Goal: Transaction & Acquisition: Download file/media

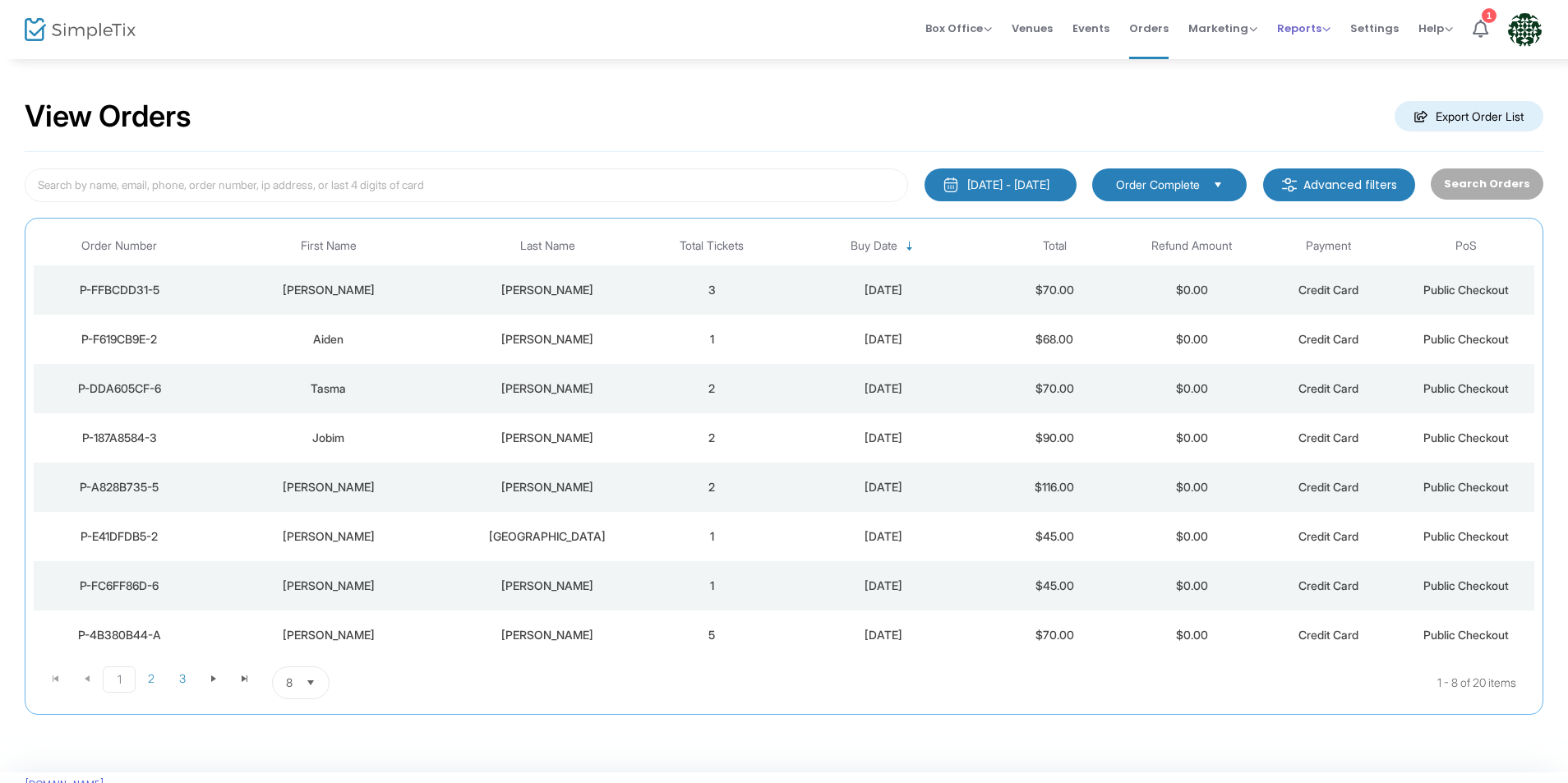
click at [1294, 34] on span "Reports" at bounding box center [1304, 28] width 53 height 16
click at [1336, 99] on li "Sales Reports" at bounding box center [1331, 88] width 107 height 32
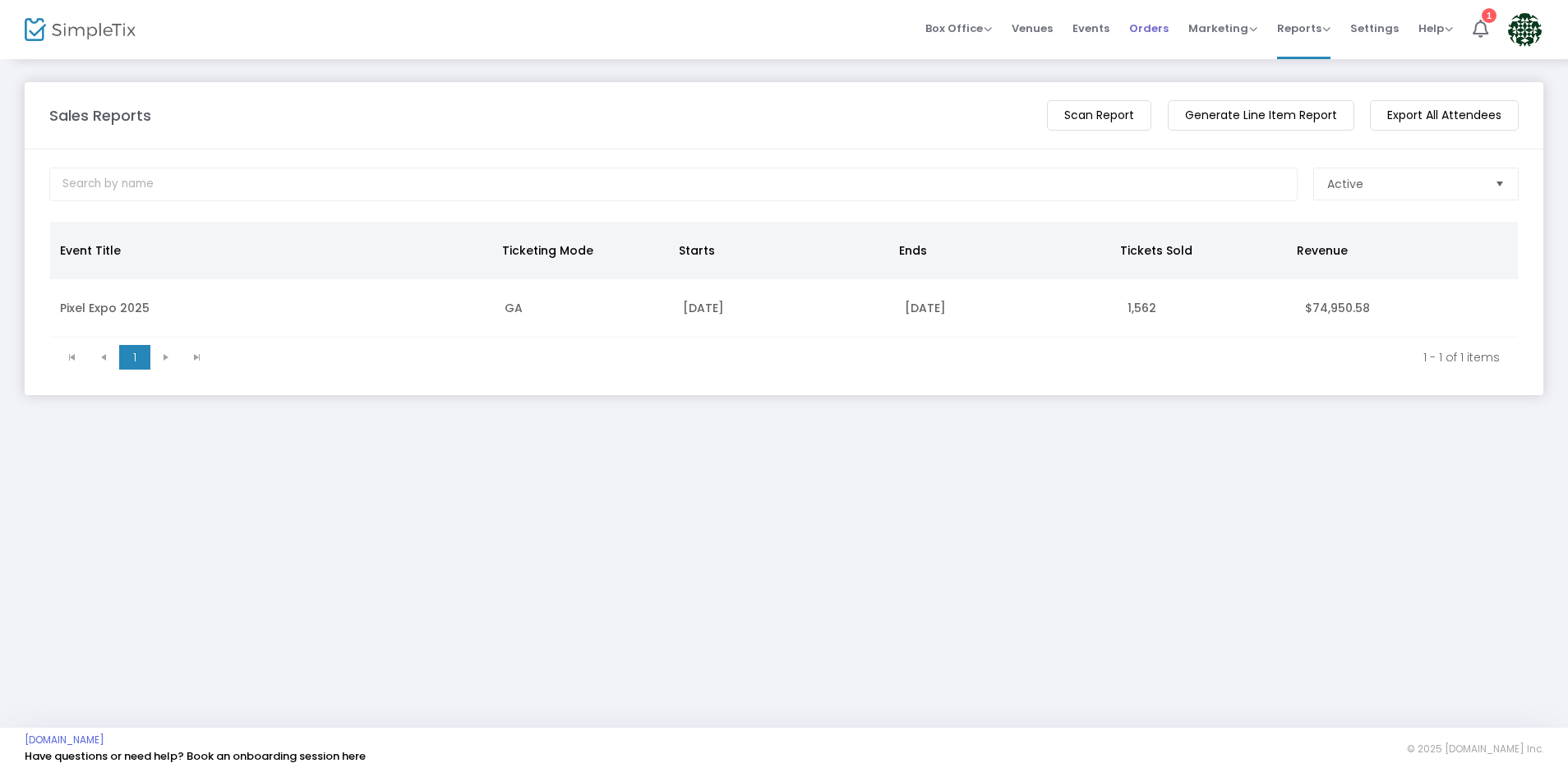
click at [1165, 27] on span "Orders" at bounding box center [1149, 28] width 39 height 42
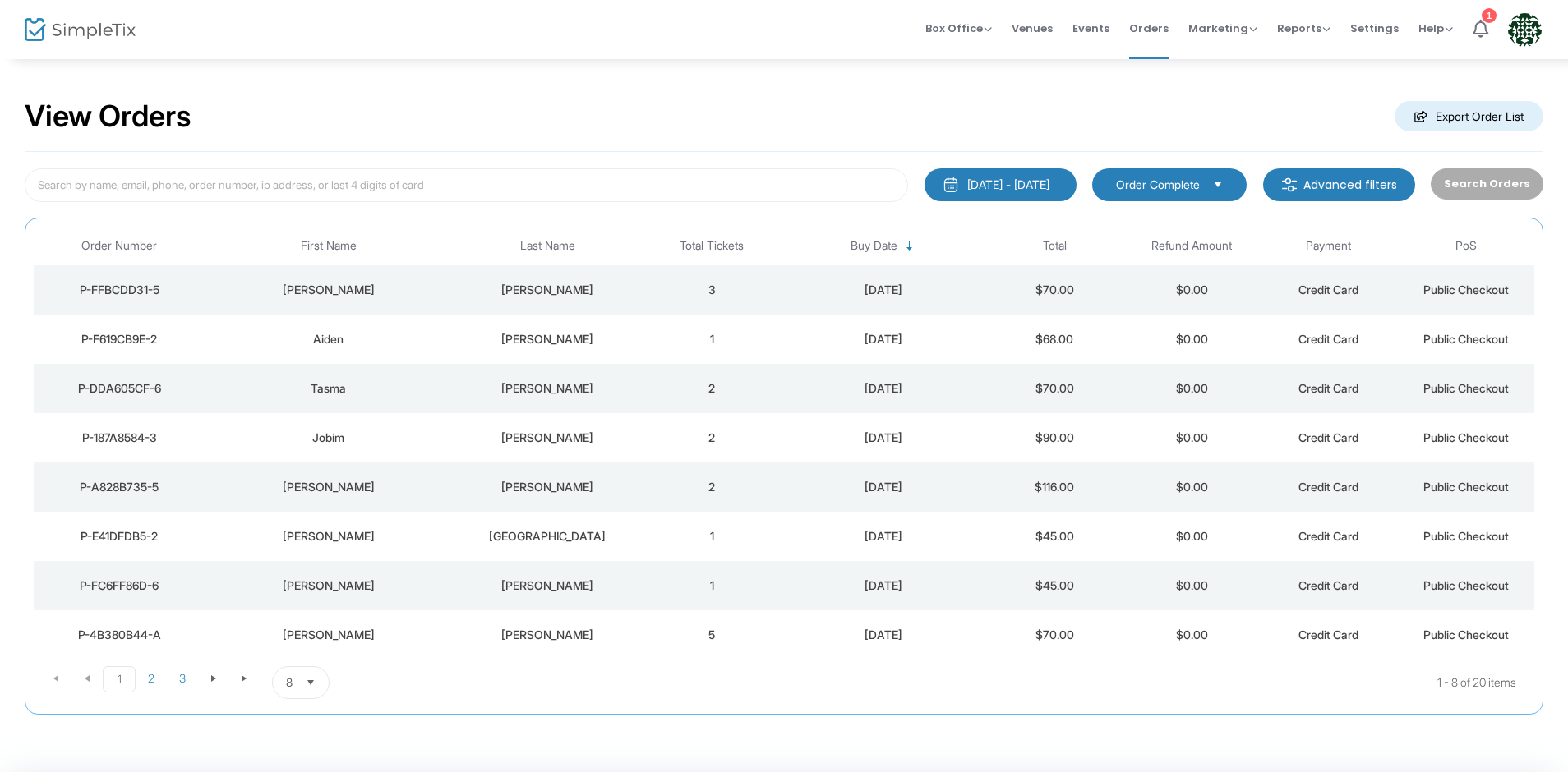
click at [1435, 120] on m-button "Export Order List" at bounding box center [1469, 116] width 149 height 30
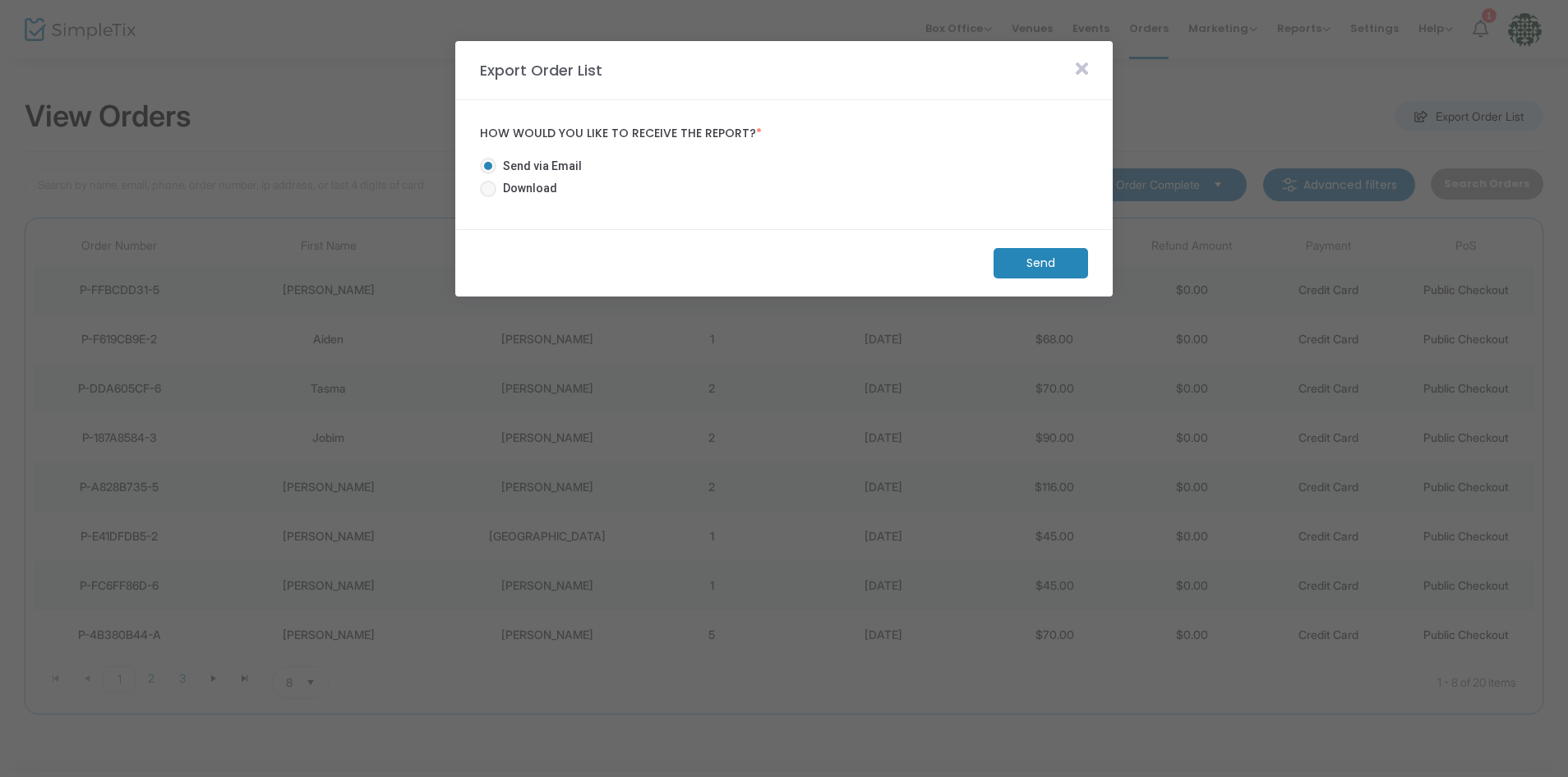
click at [553, 191] on span "Download" at bounding box center [527, 189] width 61 height 18
click at [488, 197] on input "Download" at bounding box center [488, 197] width 1 height 1
radio input "true"
click at [1002, 259] on m-button "Download" at bounding box center [1027, 263] width 123 height 30
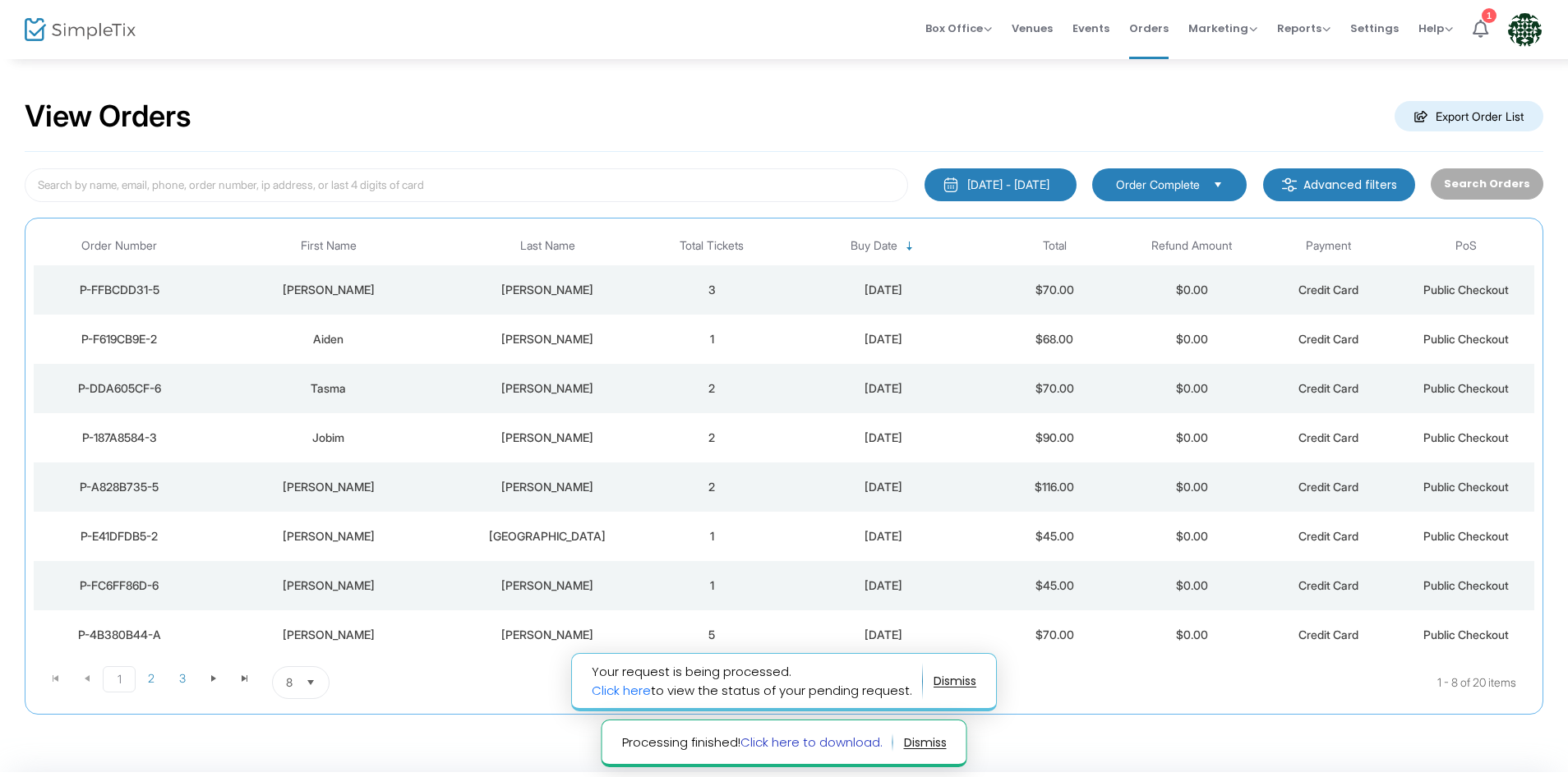
click at [847, 744] on link "Click here to download." at bounding box center [812, 742] width 142 height 18
